Goal: Task Accomplishment & Management: Manage account settings

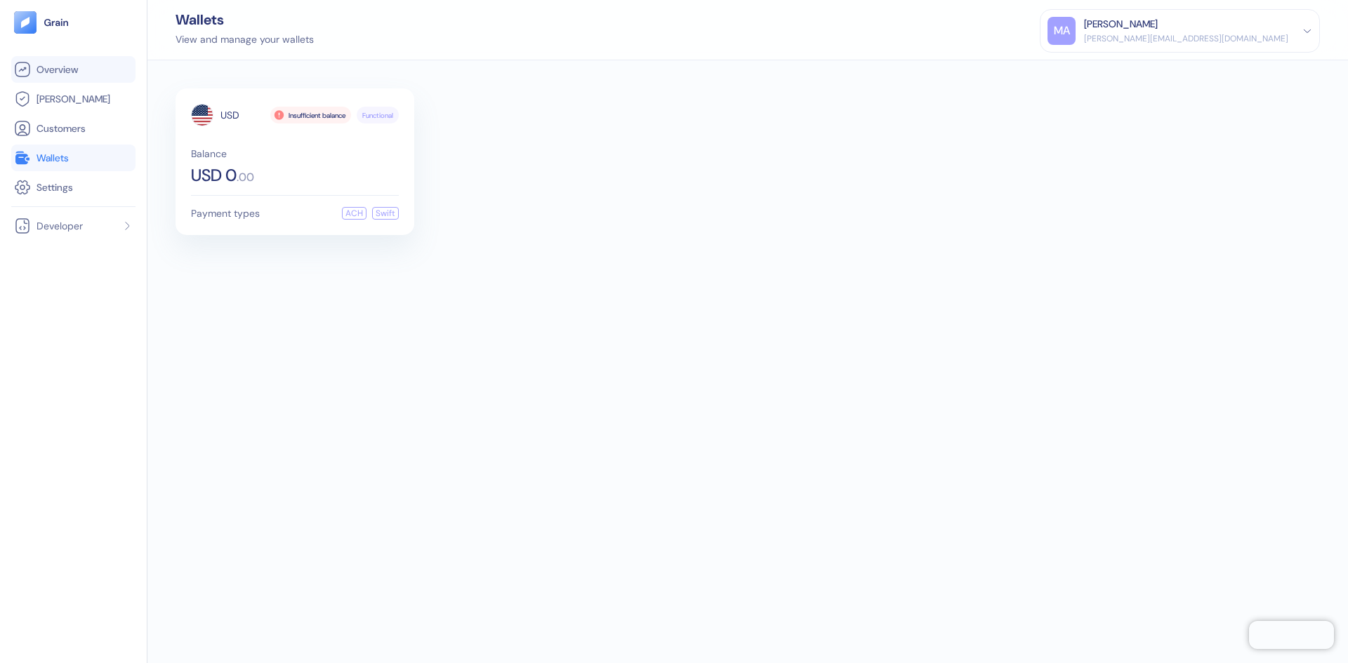
click at [33, 72] on link "Overview" at bounding box center [73, 69] width 119 height 17
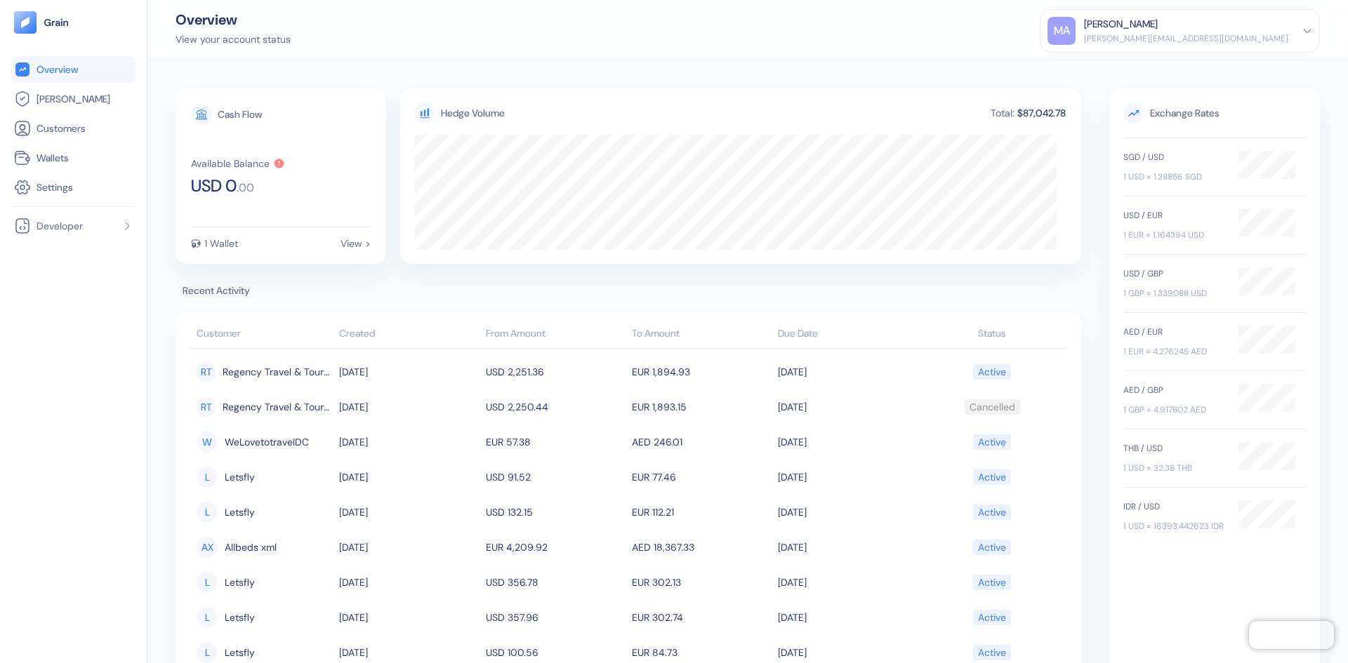
click at [1239, 29] on div "[PERSON_NAME]" at bounding box center [1186, 24] width 204 height 15
drag, startPoint x: 1204, startPoint y: 80, endPoint x: 1192, endPoint y: 73, distance: 13.8
click at [1197, 77] on div "MA Malek Aleid malek.aleid@dubailinkgroup.com Sign Out" at bounding box center [1180, 47] width 280 height 76
click at [1185, 74] on div "Sign Out" at bounding box center [1179, 65] width 265 height 23
click at [1104, 69] on div "Sign Out" at bounding box center [1085, 69] width 39 height 15
